Goal: Find specific page/section: Find specific page/section

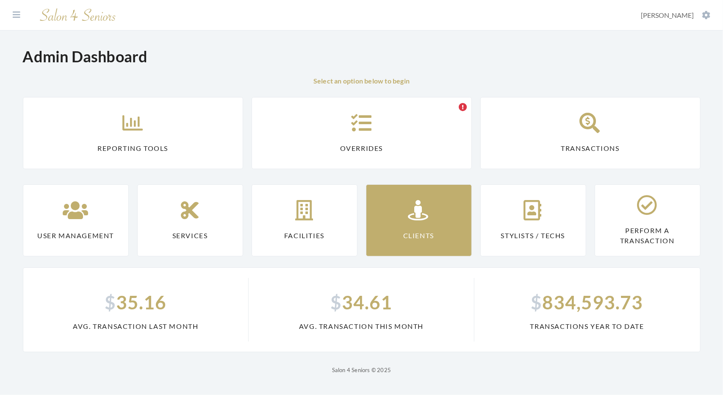
click at [376, 220] on link "Clients" at bounding box center [419, 220] width 106 height 72
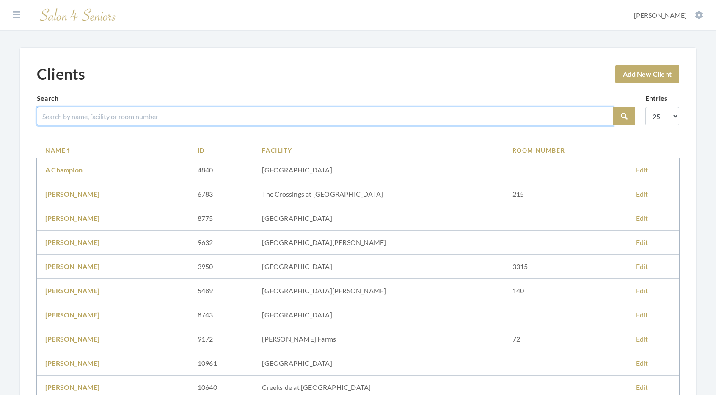
click at [74, 115] on input "search" at bounding box center [325, 116] width 577 height 19
type input "soad"
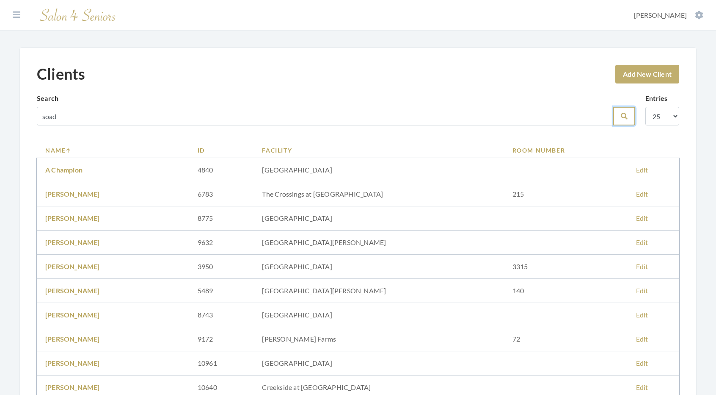
click at [625, 116] on icon "submit" at bounding box center [624, 116] width 7 height 7
